Goal: Check status: Check status

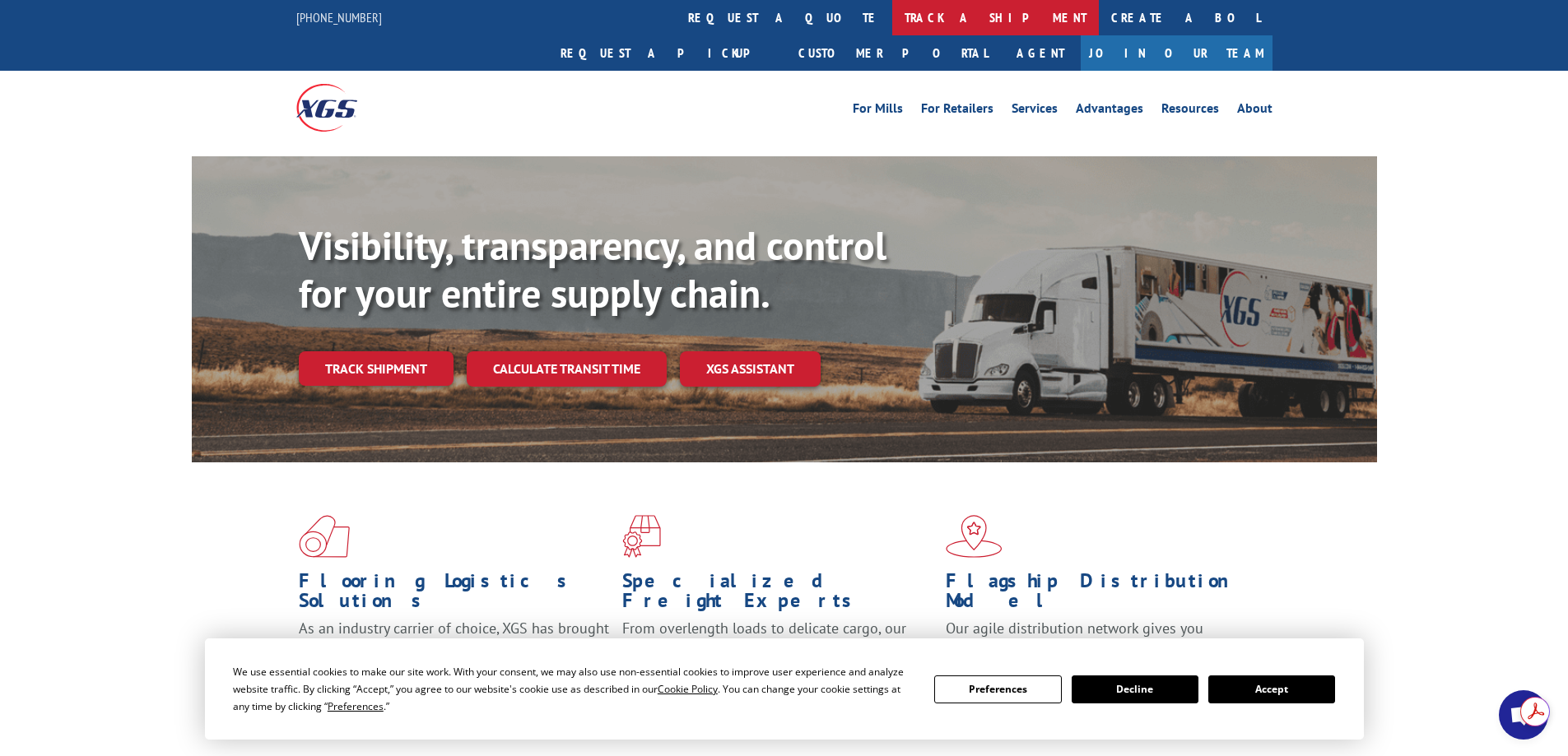
click at [892, 9] on link "track a shipment" at bounding box center [996, 17] width 207 height 35
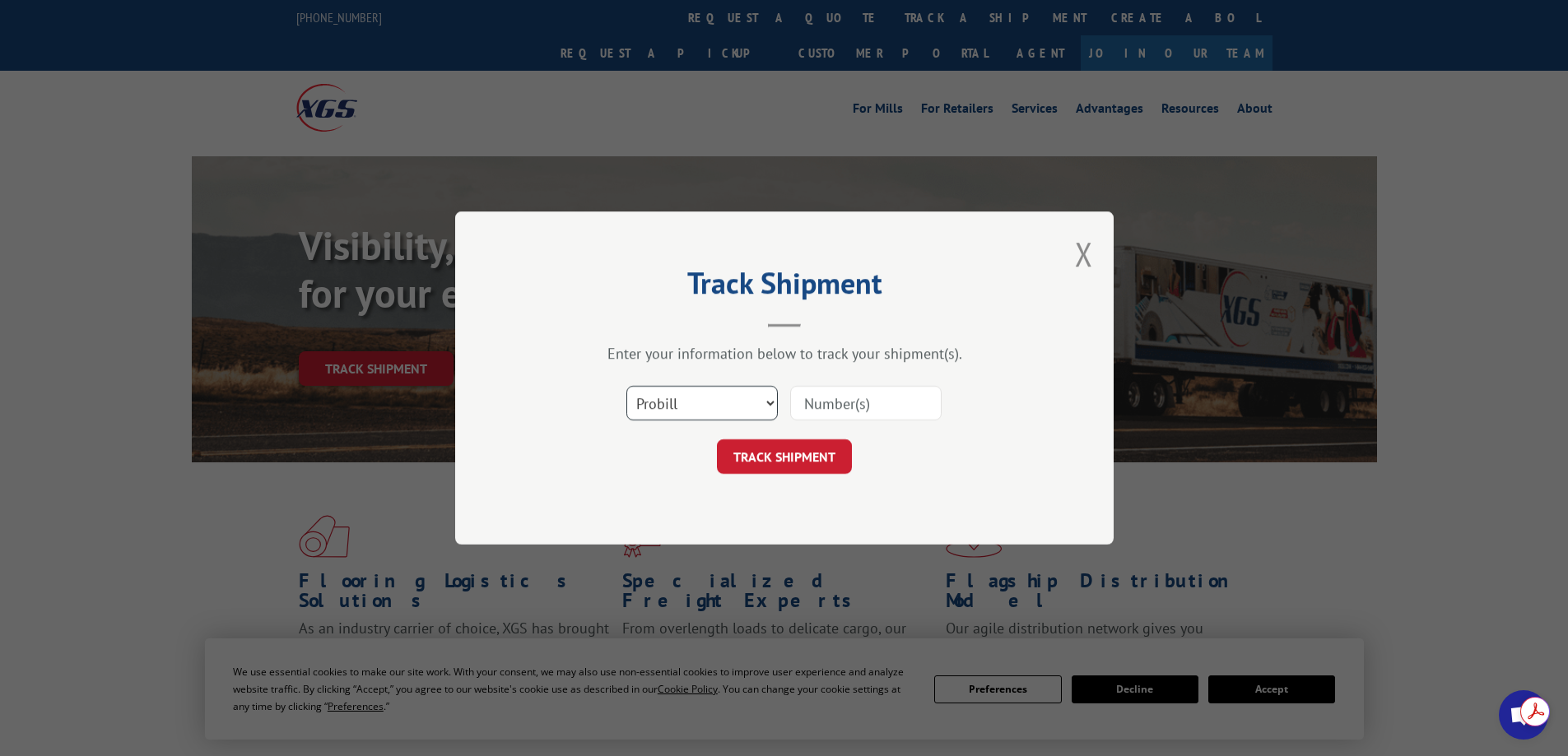
click at [721, 403] on select "Select category... Probill BOL PO" at bounding box center [703, 403] width 151 height 34
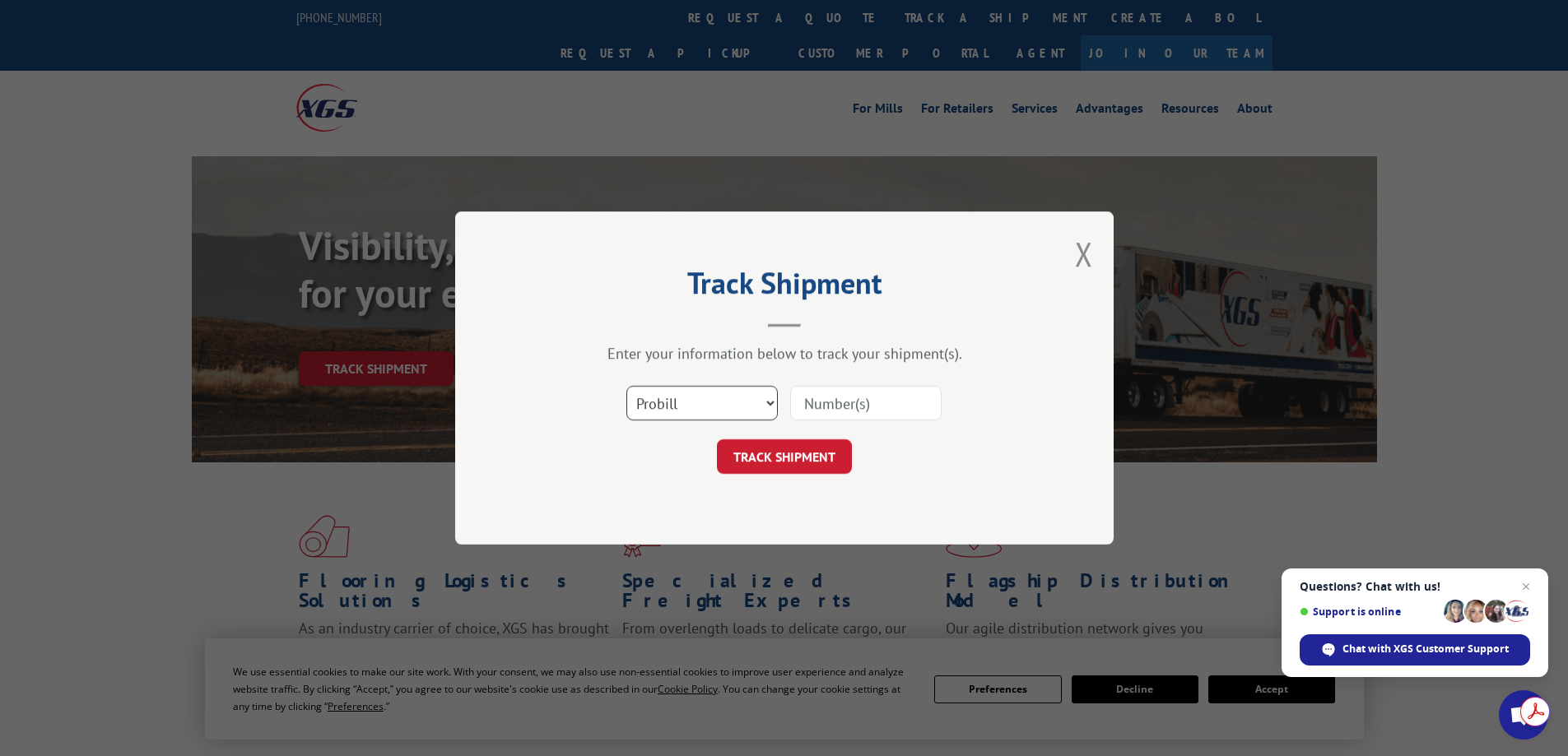
select select "bol"
click at [627, 386] on select "Select category... Probill BOL PO" at bounding box center [703, 403] width 151 height 34
click at [819, 406] on input at bounding box center [865, 403] width 151 height 34
type input "3370606"
click button "TRACK SHIPMENT" at bounding box center [784, 457] width 135 height 34
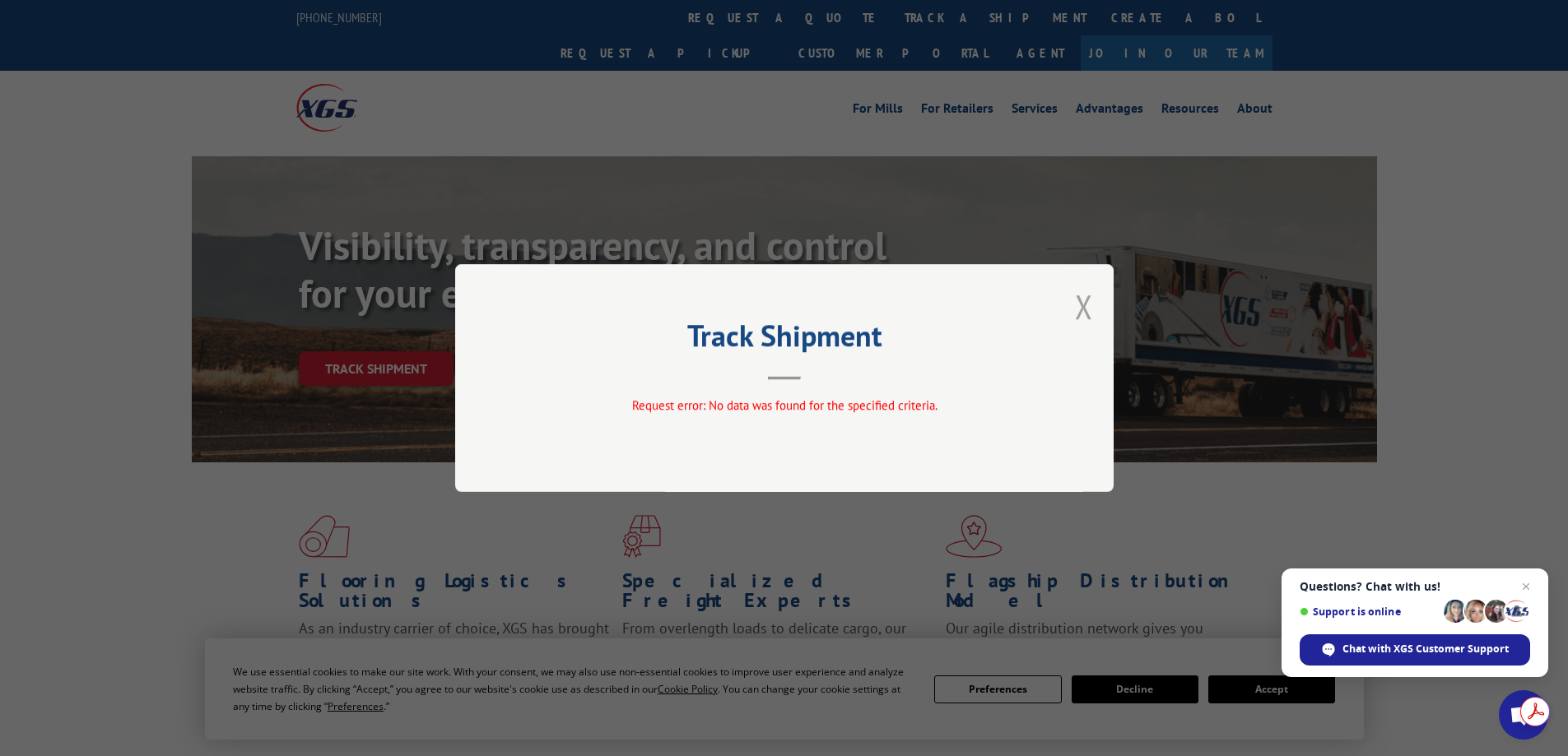
click at [1083, 306] on button "Close modal" at bounding box center [1084, 307] width 18 height 44
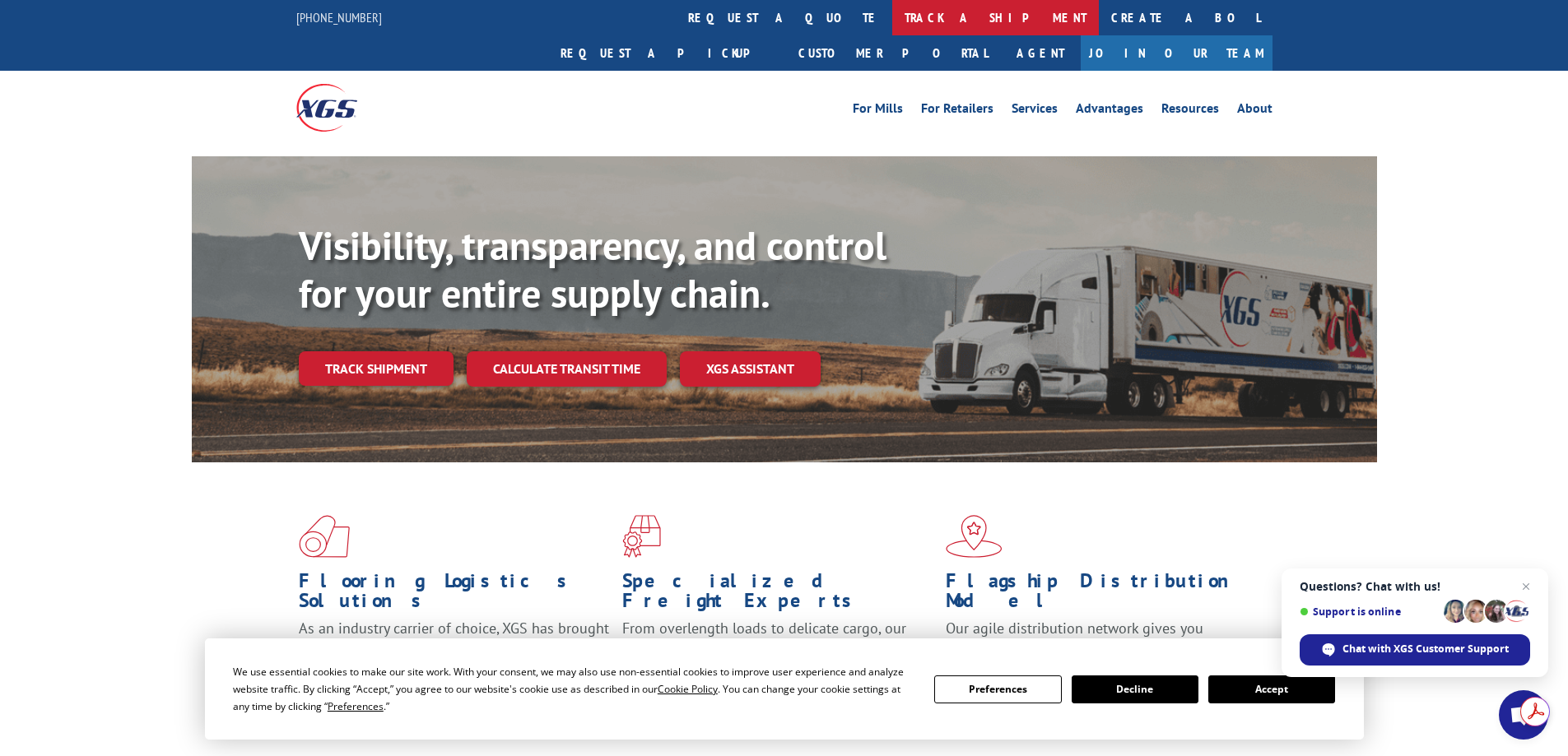
click at [892, 18] on link "track a shipment" at bounding box center [996, 17] width 207 height 35
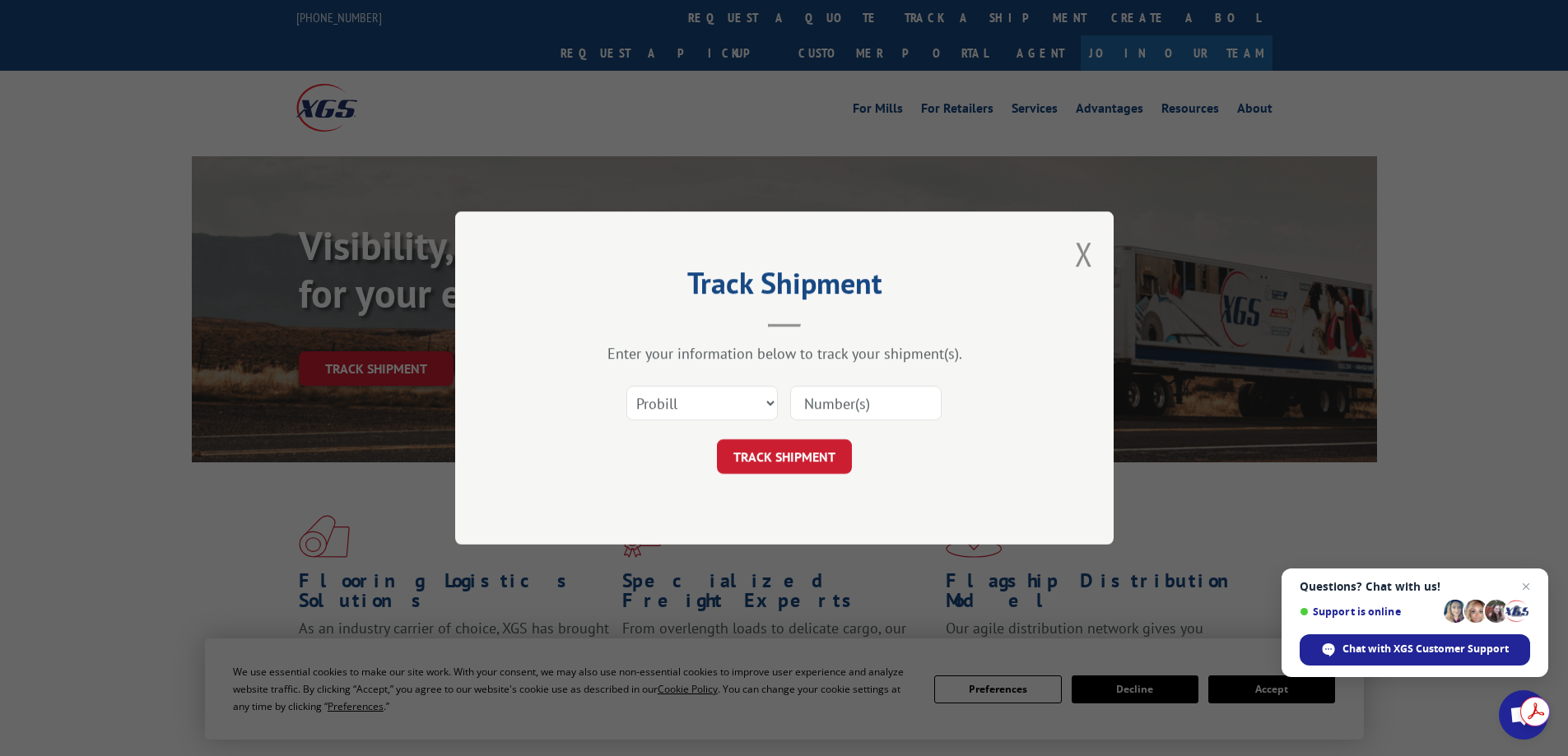
click at [819, 408] on input at bounding box center [865, 403] width 151 height 34
type input "3370606"
click button "TRACK SHIPMENT" at bounding box center [784, 457] width 135 height 34
